Goal: Use online tool/utility: Utilize a website feature to perform a specific function

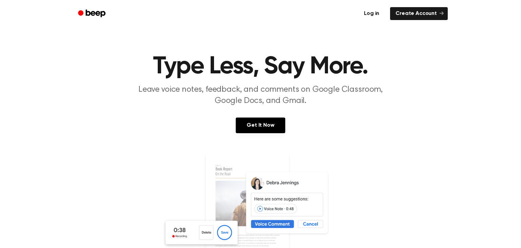
click at [373, 14] on link "Log in" at bounding box center [371, 14] width 29 height 16
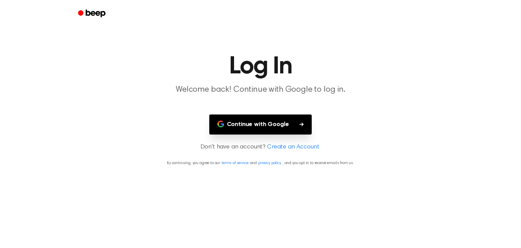
click at [241, 121] on button "Continue with Google" at bounding box center [260, 124] width 103 height 20
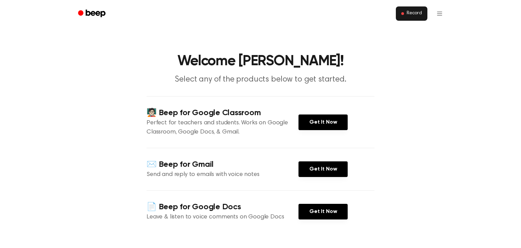
click at [417, 6] on button "Record" at bounding box center [412, 13] width 32 height 14
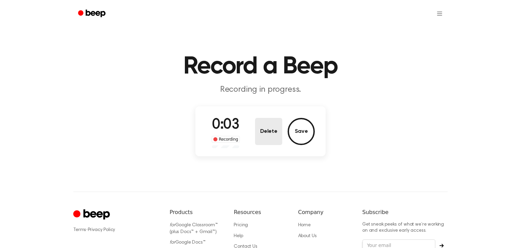
click at [273, 129] on button "Delete" at bounding box center [268, 131] width 27 height 27
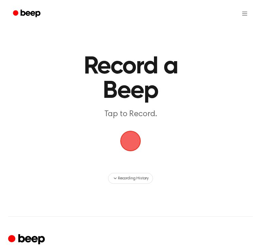
click at [134, 141] on span "button" at bounding box center [130, 140] width 29 height 29
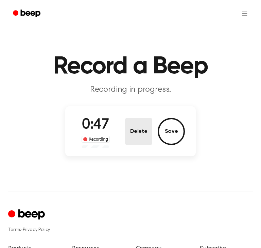
click at [140, 135] on button "Delete" at bounding box center [138, 131] width 27 height 27
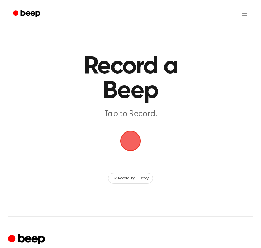
click at [123, 147] on span "button" at bounding box center [130, 141] width 38 height 38
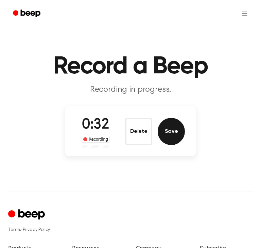
click at [179, 135] on button "Save" at bounding box center [170, 131] width 27 height 27
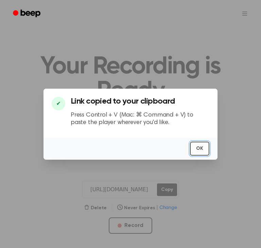
click at [199, 146] on button "OK" at bounding box center [199, 148] width 19 height 14
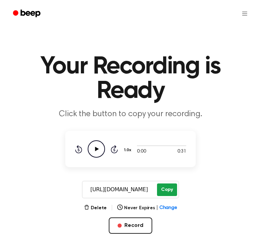
click at [162, 191] on button "Copy" at bounding box center [167, 189] width 20 height 13
